Goal: Information Seeking & Learning: Learn about a topic

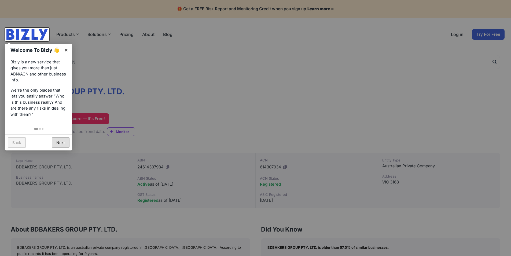
click at [62, 143] on link "Next" at bounding box center [61, 142] width 18 height 10
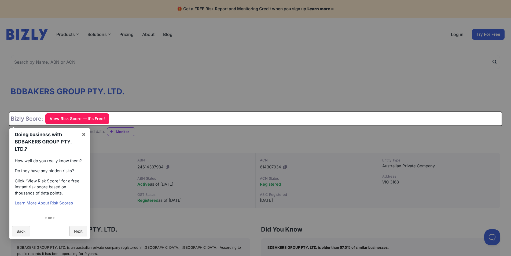
click at [168, 90] on div at bounding box center [255, 128] width 511 height 256
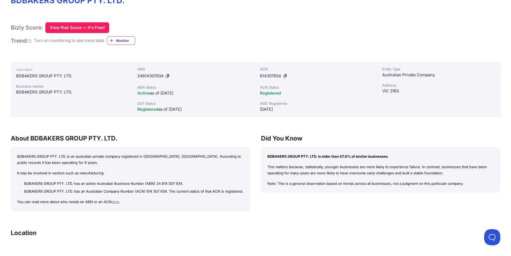
scroll to position [107, 0]
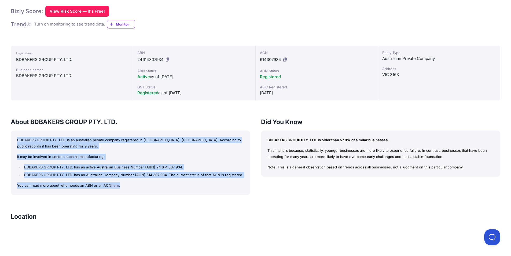
drag, startPoint x: 17, startPoint y: 143, endPoint x: 152, endPoint y: 187, distance: 141.9
click at [153, 187] on div "BDBAKERS GROUP PTY. LTD. is an australian private company registered in [GEOGRA…" at bounding box center [130, 162] width 239 height 64
click at [122, 186] on p "You can read more about who needs an ABN or an ACN here ." at bounding box center [130, 185] width 227 height 6
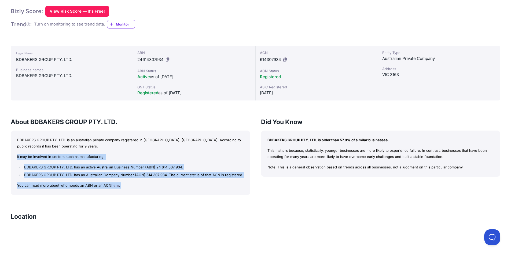
drag, startPoint x: 121, startPoint y: 186, endPoint x: 16, endPoint y: 157, distance: 109.3
click at [16, 157] on div "BDBAKERS GROUP PTY. LTD. is an australian private company registered in [GEOGRA…" at bounding box center [130, 162] width 239 height 64
click at [129, 175] on li "BDBAKERS GROUP PTY. LTD. has an Australian Company Number (ACN) 614 307 934. Th…" at bounding box center [133, 175] width 221 height 6
drag, startPoint x: 125, startPoint y: 186, endPoint x: 4, endPoint y: 155, distance: 124.5
click at [4, 155] on div "BDBAKERS GROUP PTY. LTD. Bizly Score: View Risk Score — It's Free! View Risk Sc…" at bounding box center [255, 239] width 511 height 593
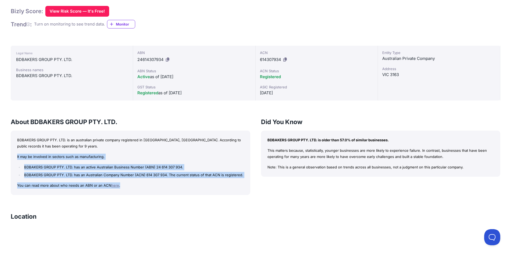
click at [134, 182] on div "BDBAKERS GROUP PTY. LTD. is an australian private company registered in [GEOGRA…" at bounding box center [130, 162] width 239 height 64
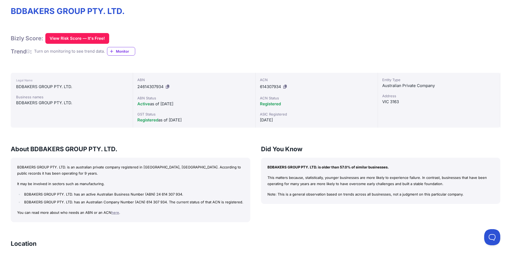
scroll to position [80, 0]
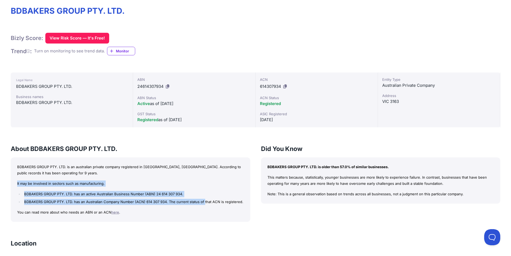
drag, startPoint x: 17, startPoint y: 185, endPoint x: 203, endPoint y: 202, distance: 187.1
click at [203, 202] on div "BDBAKERS GROUP PTY. LTD. is an australian private company registered in [GEOGRA…" at bounding box center [130, 189] width 239 height 64
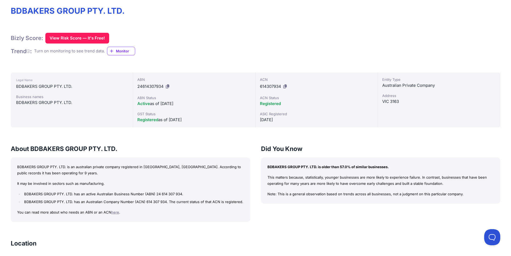
click at [150, 212] on p "You can read more about who needs an ABN or an ACN here ." at bounding box center [130, 212] width 227 height 6
click at [115, 213] on link "here" at bounding box center [115, 212] width 8 height 4
drag, startPoint x: 267, startPoint y: 167, endPoint x: 486, endPoint y: 194, distance: 221.0
click at [486, 194] on div "BDBAKERS GROUP PTY. LTD. is older than 57.0% of similar businesses. This matter…" at bounding box center [380, 180] width 239 height 46
click at [370, 197] on p "Note: This is a general observation based on trends across all businesses, not …" at bounding box center [380, 194] width 227 height 6
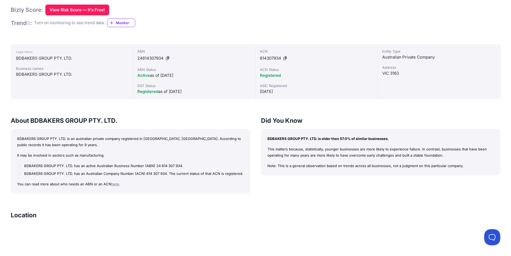
scroll to position [105, 0]
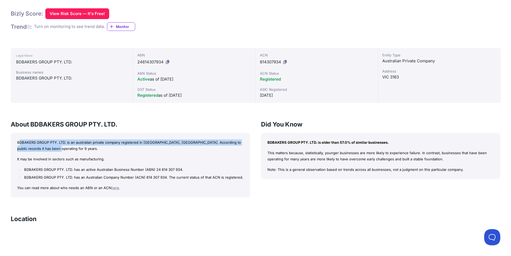
drag, startPoint x: 19, startPoint y: 143, endPoint x: 165, endPoint y: 148, distance: 145.4
click at [165, 148] on p "BDBAKERS GROUP PTY. LTD. is an australian private company registered in [GEOGRA…" at bounding box center [130, 145] width 227 height 12
click at [163, 150] on p "BDBAKERS GROUP PTY. LTD. is an australian private company registered in [GEOGRA…" at bounding box center [130, 145] width 227 height 12
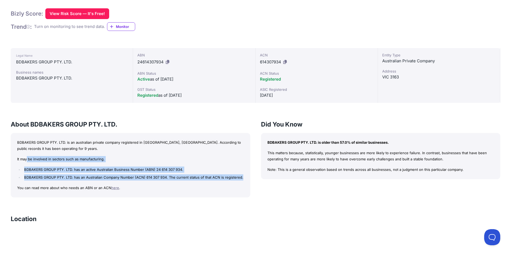
drag, startPoint x: 27, startPoint y: 160, endPoint x: 247, endPoint y: 177, distance: 221.1
click at [247, 177] on div "BDBAKERS GROUP PTY. LTD. is an australian private company registered in [GEOGRA…" at bounding box center [130, 165] width 239 height 64
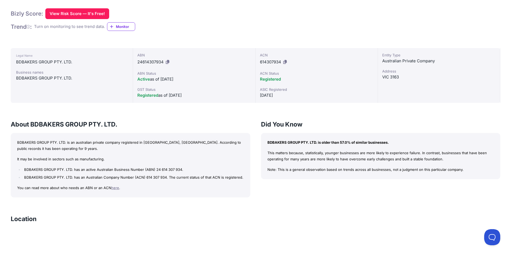
click at [197, 191] on div "BDBAKERS GROUP PTY. LTD. is an australian private company registered in [GEOGRA…" at bounding box center [130, 165] width 239 height 64
drag, startPoint x: 21, startPoint y: 169, endPoint x: 90, endPoint y: 168, distance: 69.7
click at [90, 168] on ul "BDBAKERS GROUP PTY. LTD. has an active Australian Business Number (ABN) 24 614 …" at bounding box center [130, 173] width 227 height 14
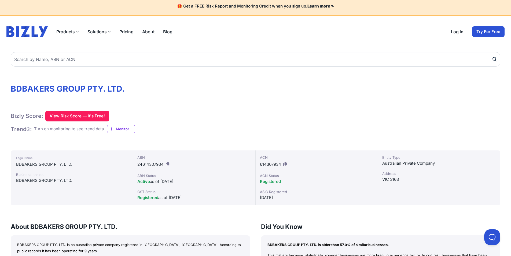
scroll to position [0, 0]
